Goal: Navigation & Orientation: Find specific page/section

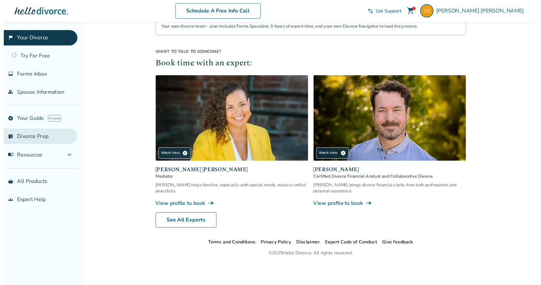
scroll to position [665, 0]
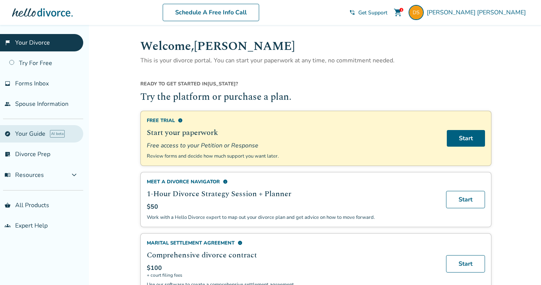
click at [40, 135] on link "explore Your Guide AI beta" at bounding box center [41, 133] width 83 height 17
